Goal: Task Accomplishment & Management: Use online tool/utility

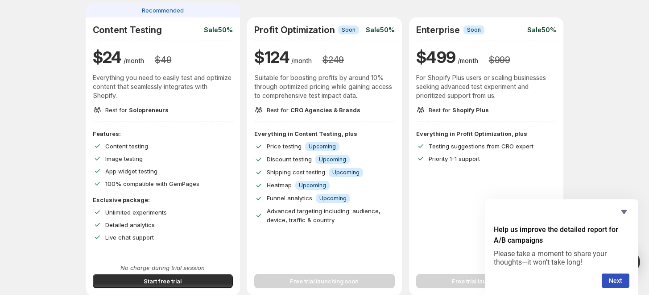
scroll to position [79, 0]
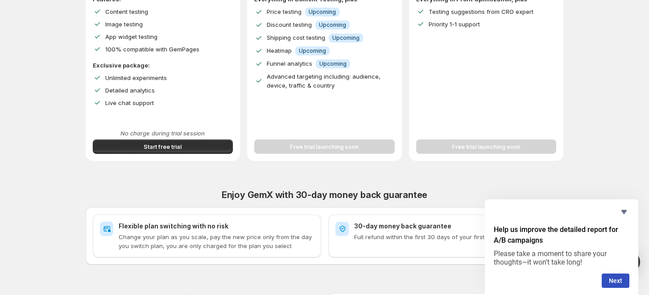
scroll to position [204, 0]
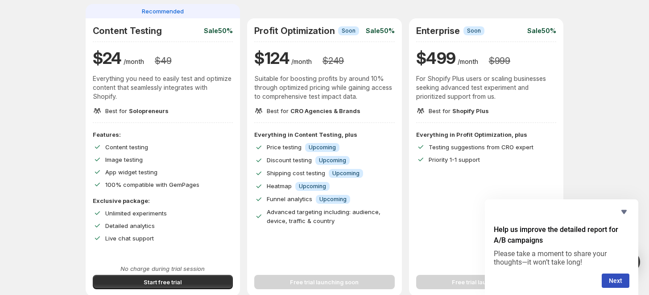
scroll to position [79, 0]
